Goal: Book appointment/travel/reservation

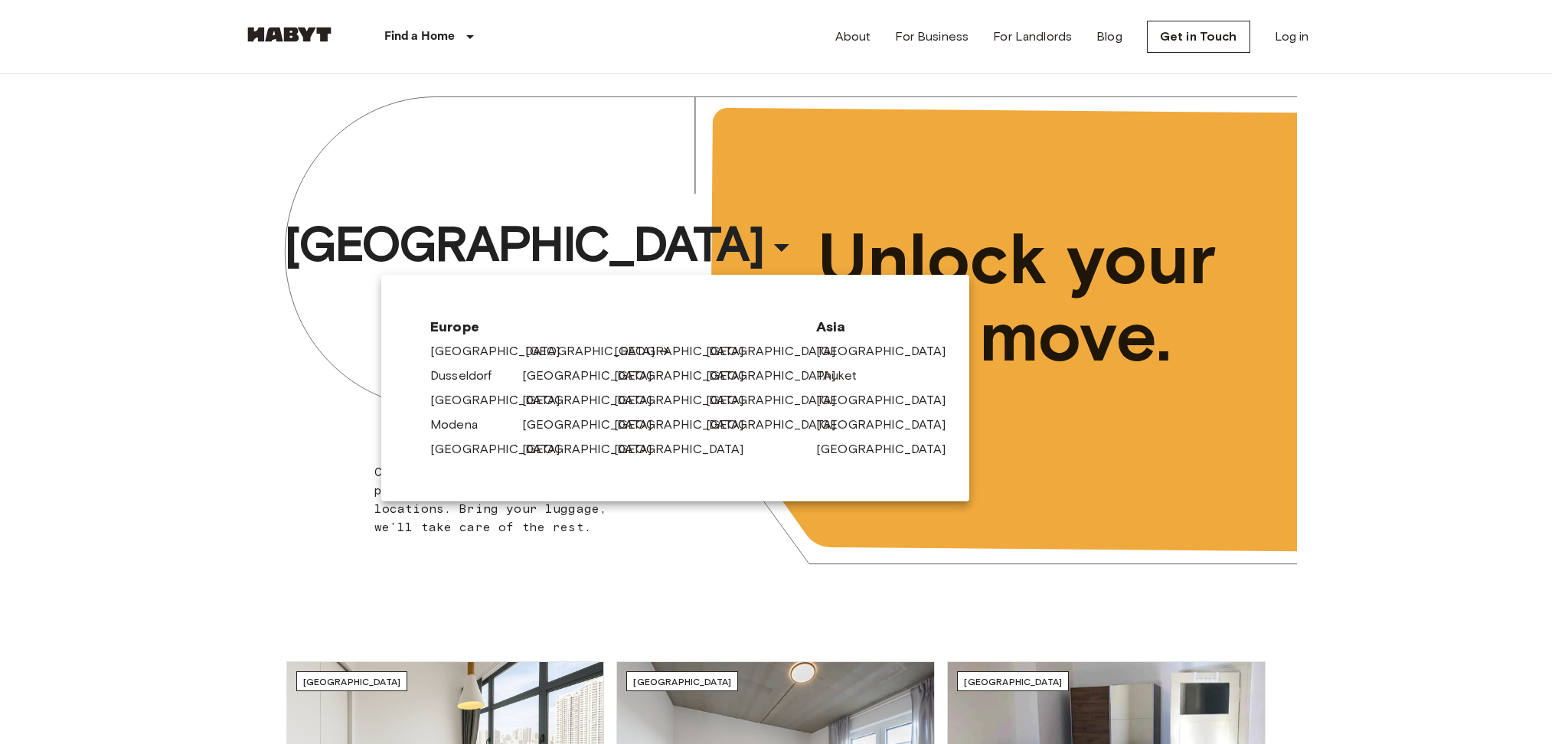
click at [542, 345] on link "[GEOGRAPHIC_DATA]" at bounding box center [598, 351] width 146 height 18
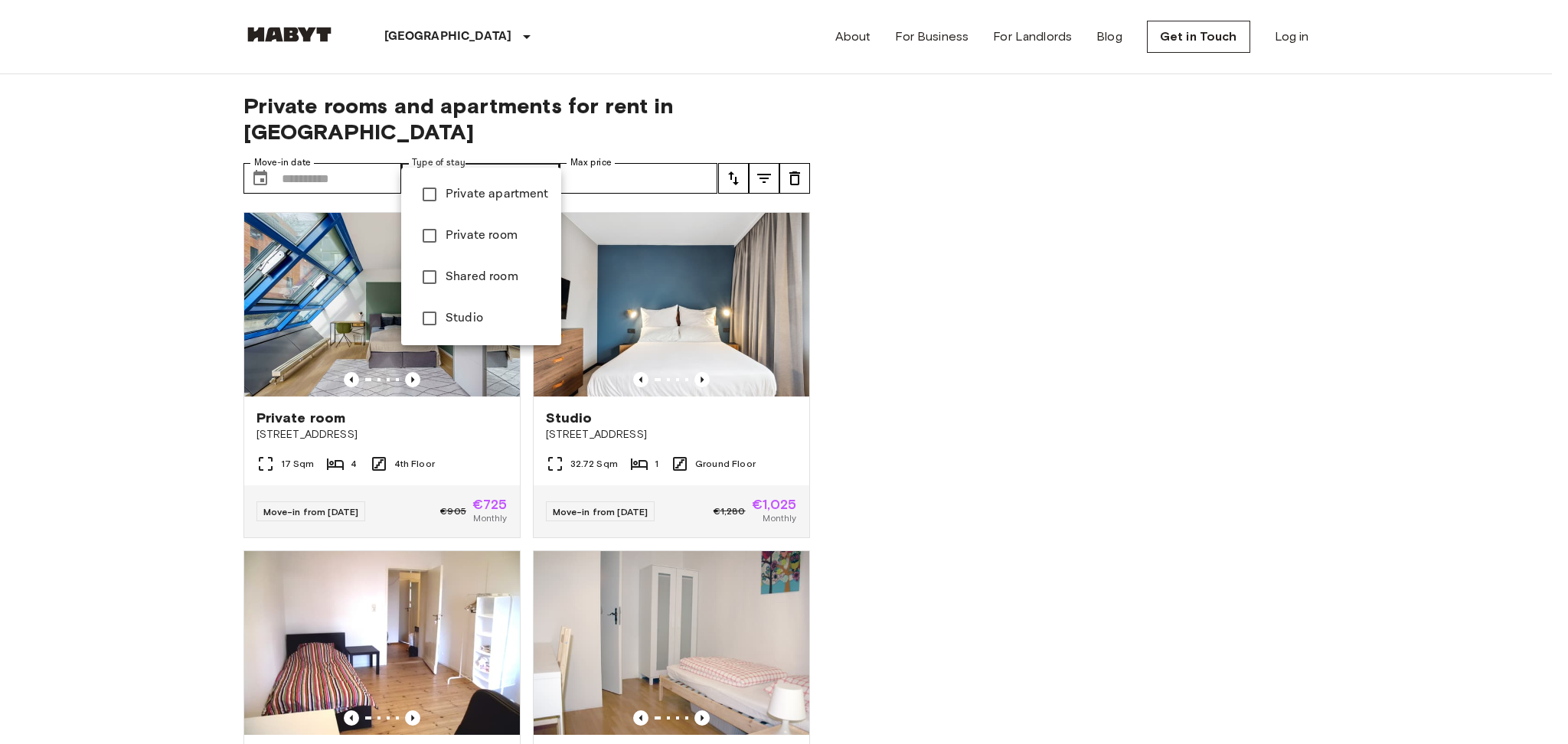
click at [485, 206] on li "Private apartment" at bounding box center [481, 194] width 160 height 42
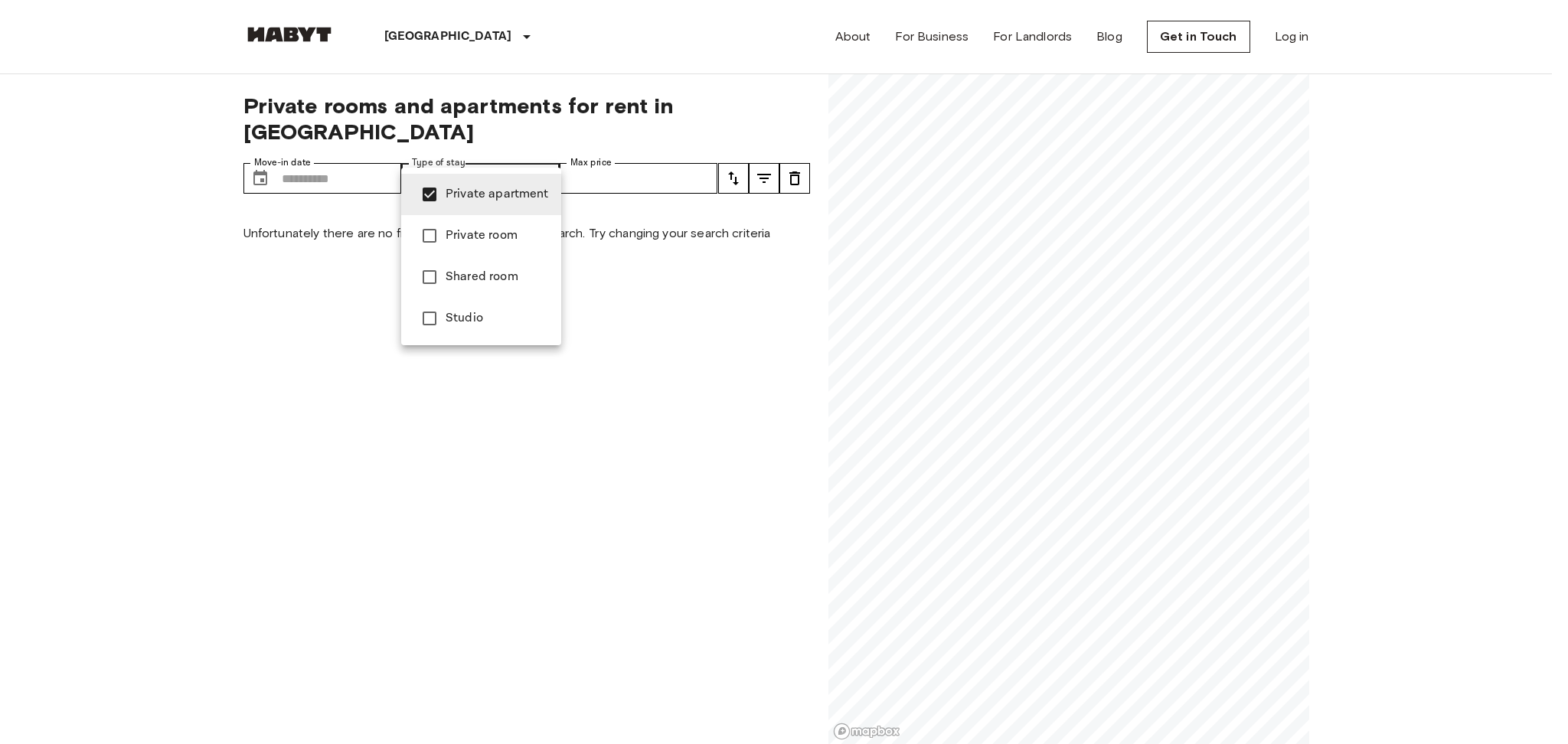
click at [475, 312] on span "Studio" at bounding box center [497, 318] width 103 height 18
type input "**********"
